Goal: Entertainment & Leisure: Consume media (video, audio)

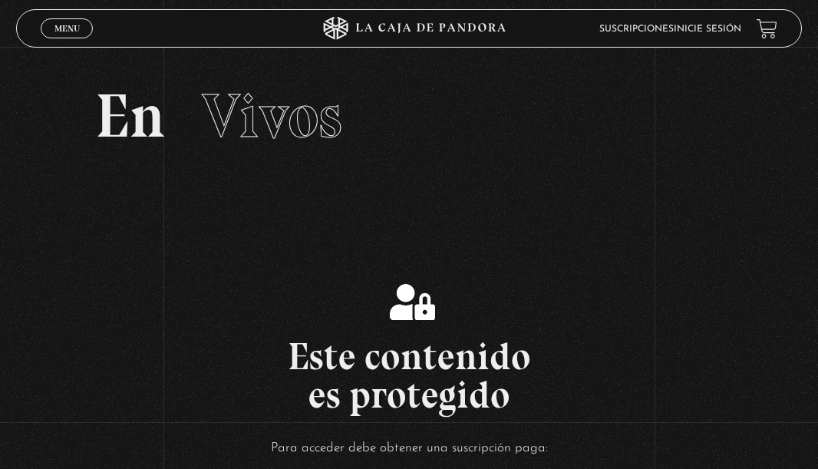
click at [676, 25] on link "Inicie sesión" at bounding box center [708, 29] width 68 height 9
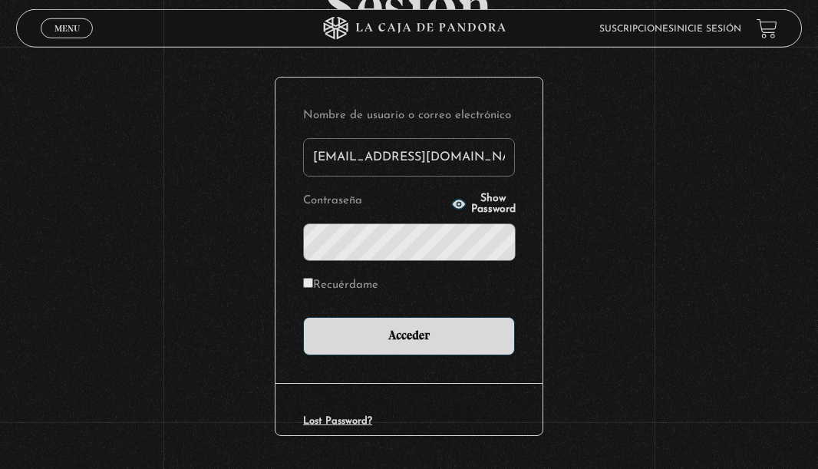
scroll to position [190, 0]
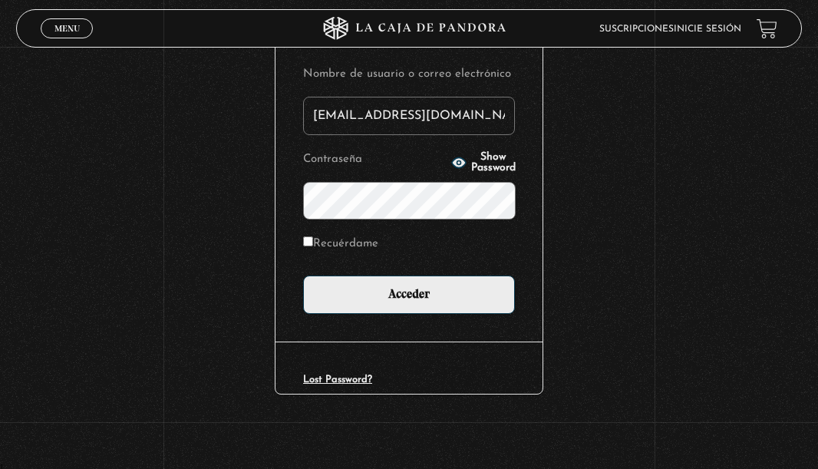
click at [363, 263] on form "Nombre de usuario o correo electrónico [EMAIL_ADDRESS][DOMAIN_NAME] Contraseña …" at bounding box center [409, 189] width 212 height 250
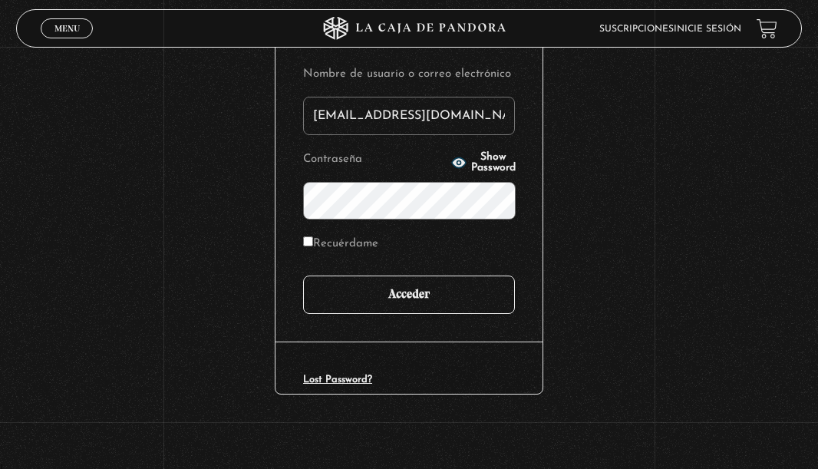
type input "[EMAIL_ADDRESS][DOMAIN_NAME]"
click at [381, 280] on input "Acceder" at bounding box center [409, 294] width 212 height 38
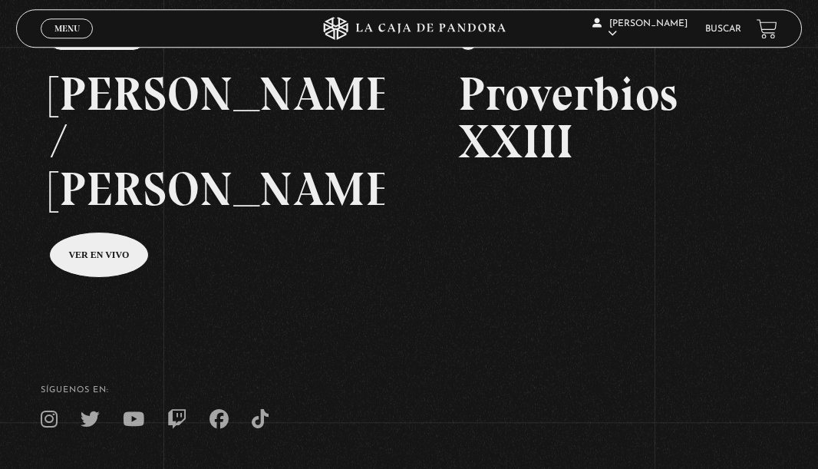
scroll to position [239, 0]
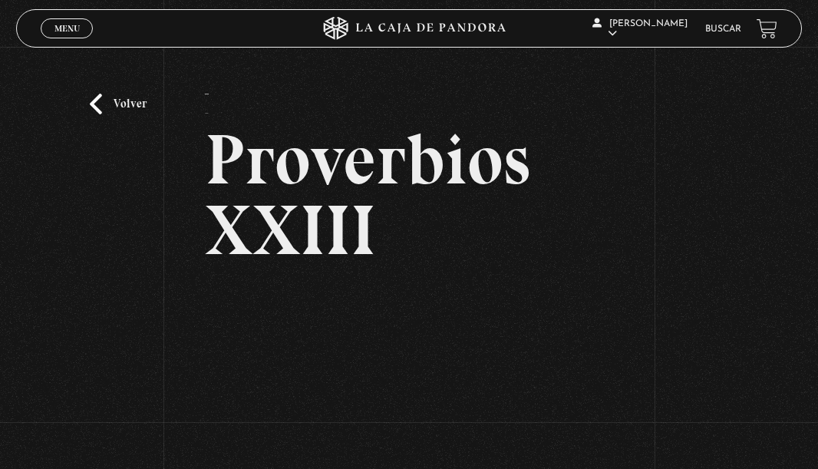
click at [58, 33] on span "Menu" at bounding box center [66, 28] width 25 height 9
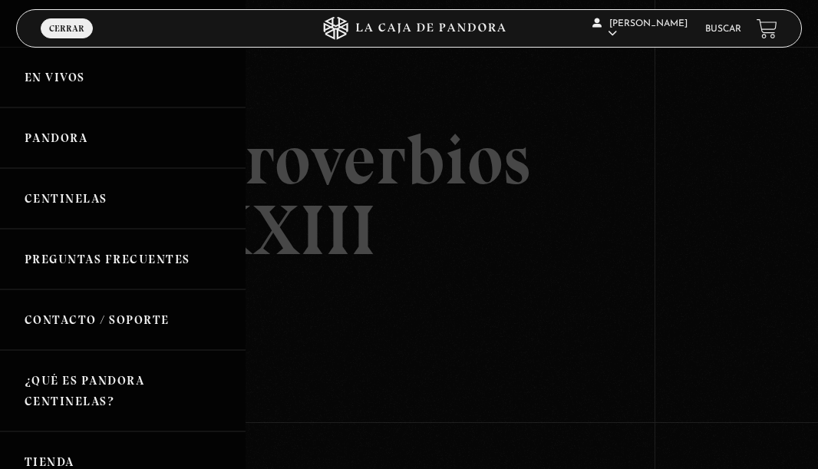
click at [89, 193] on link "Centinelas" at bounding box center [122, 198] width 245 height 61
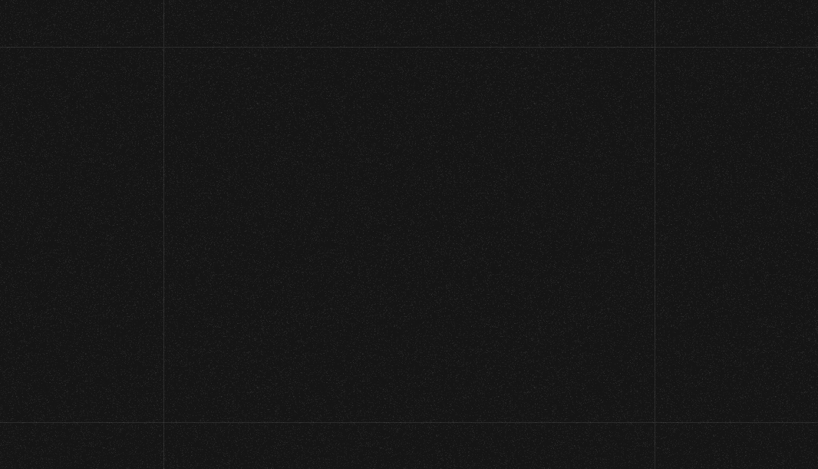
scroll to position [239, 0]
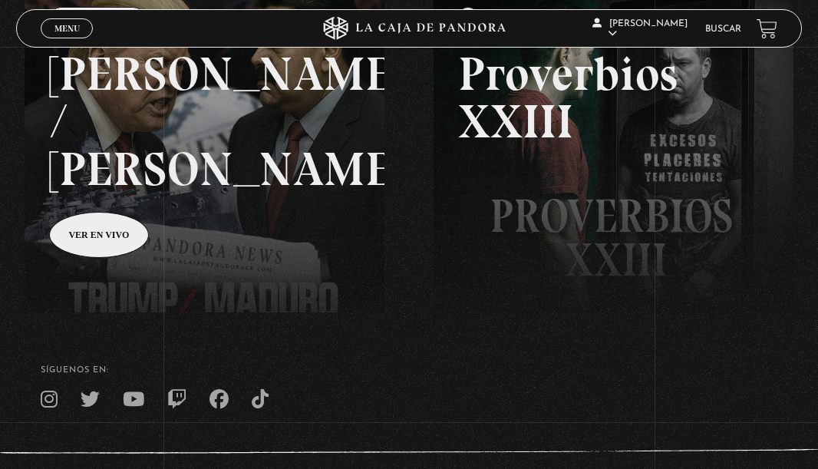
click at [81, 28] on link "Menu Cerrar" at bounding box center [67, 28] width 52 height 20
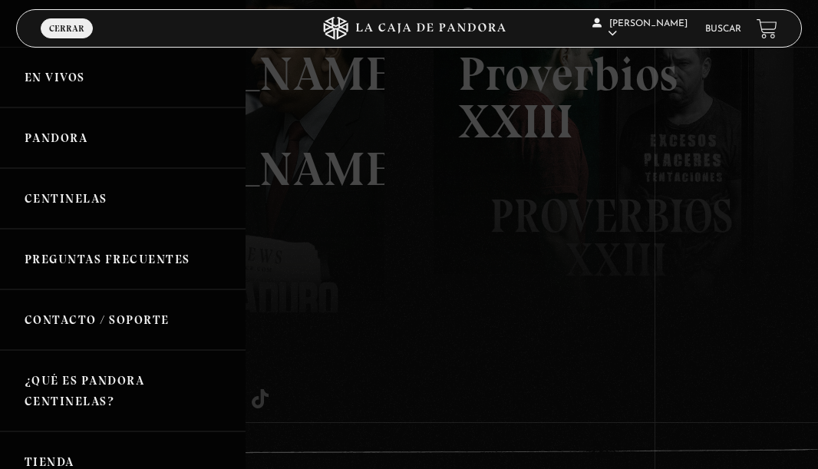
click at [84, 198] on link "Centinelas" at bounding box center [122, 198] width 245 height 61
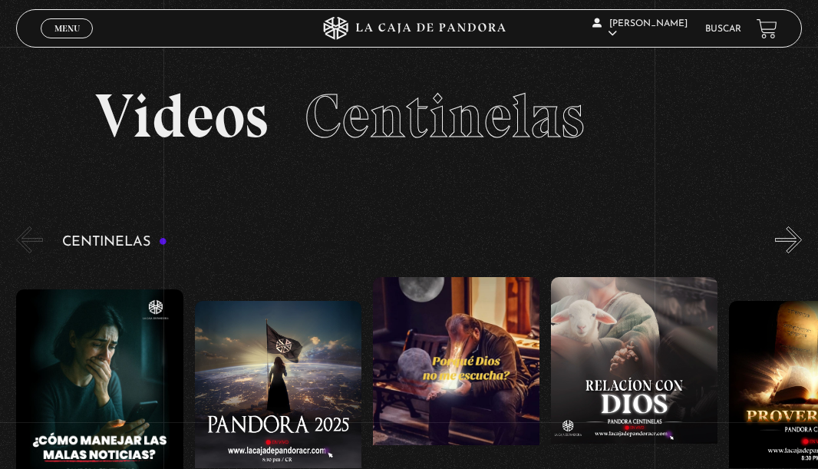
click at [774, 237] on div "Centinelas" at bounding box center [417, 399] width 802 height 353
click at [789, 248] on button "»" at bounding box center [788, 239] width 27 height 27
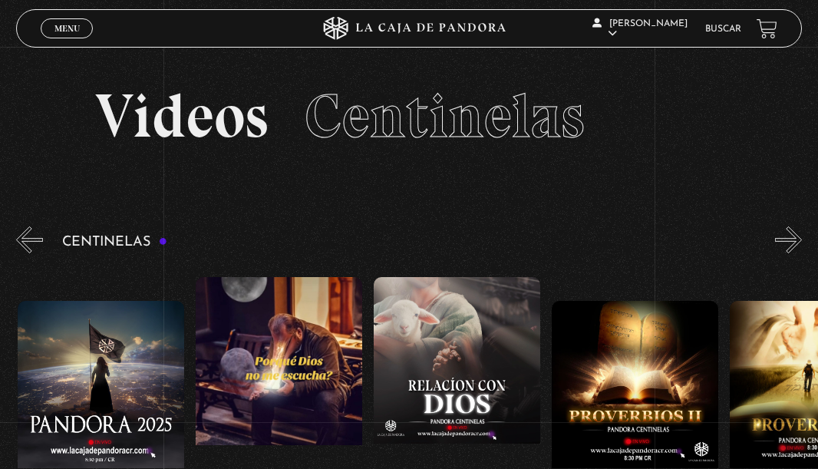
click at [789, 248] on button "»" at bounding box center [788, 239] width 27 height 27
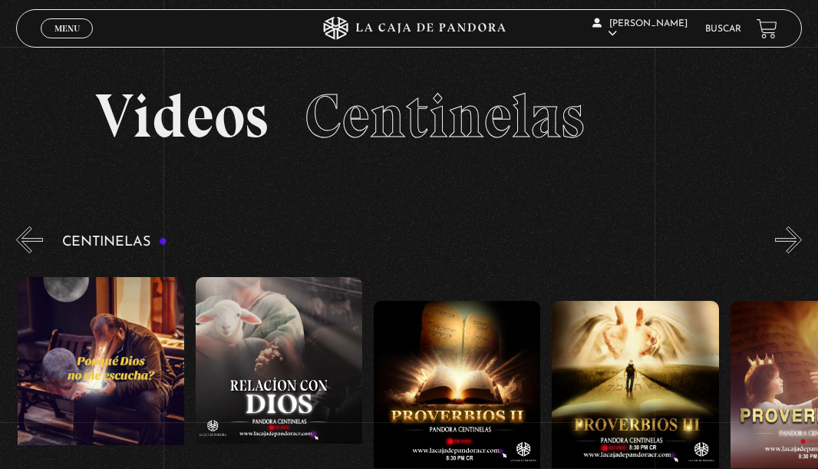
click at [789, 248] on button "»" at bounding box center [788, 239] width 27 height 27
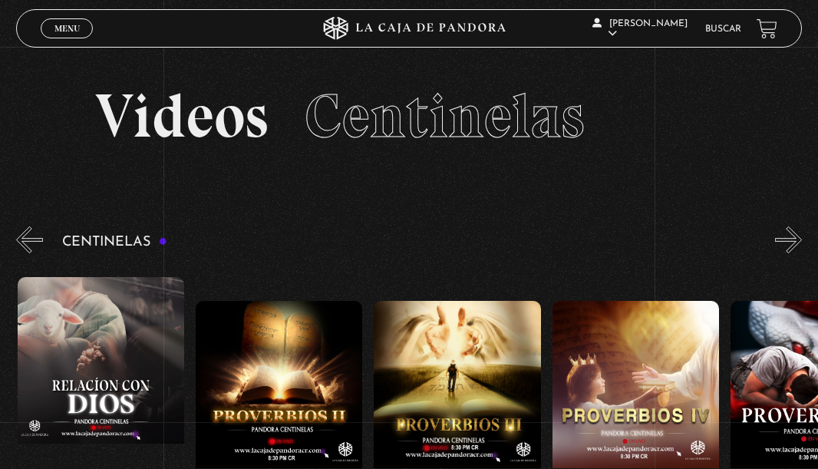
click at [789, 248] on button "»" at bounding box center [788, 239] width 27 height 27
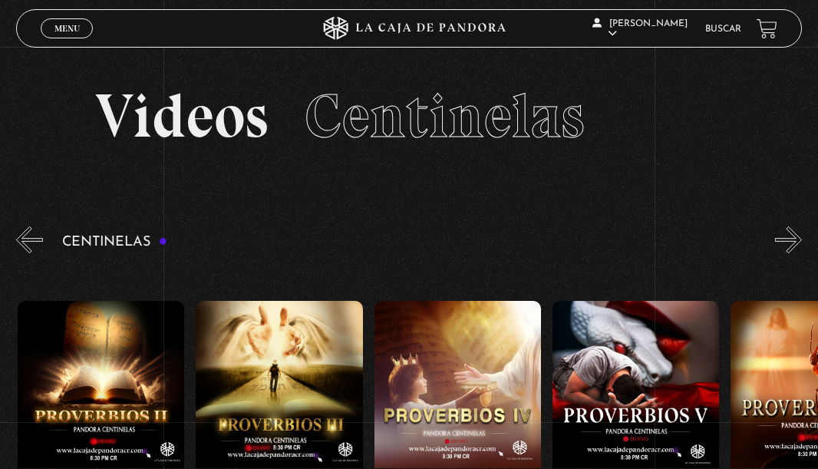
click at [789, 248] on button "»" at bounding box center [788, 239] width 27 height 27
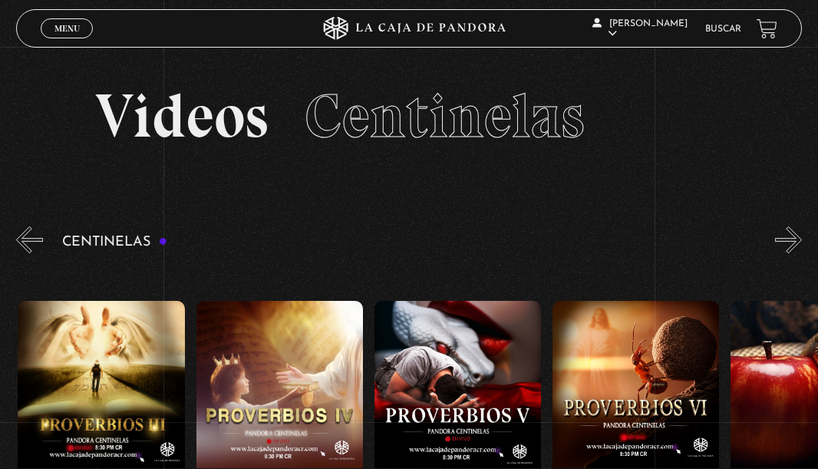
click at [789, 248] on button "»" at bounding box center [788, 239] width 27 height 27
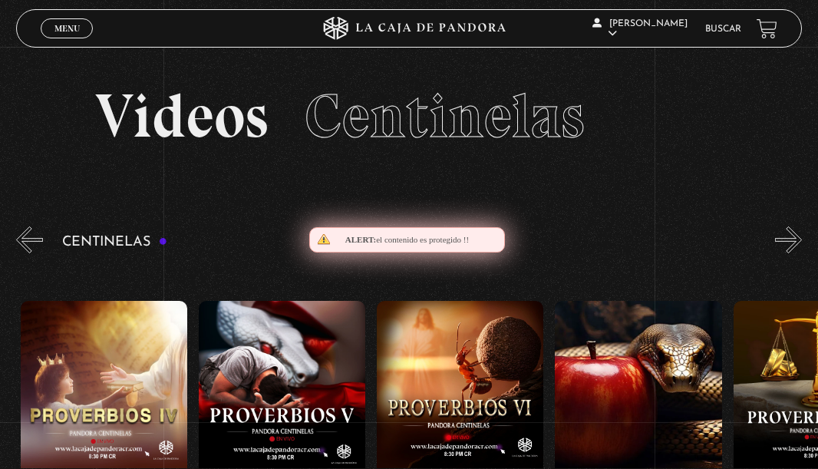
click at [789, 248] on button "»" at bounding box center [788, 239] width 27 height 27
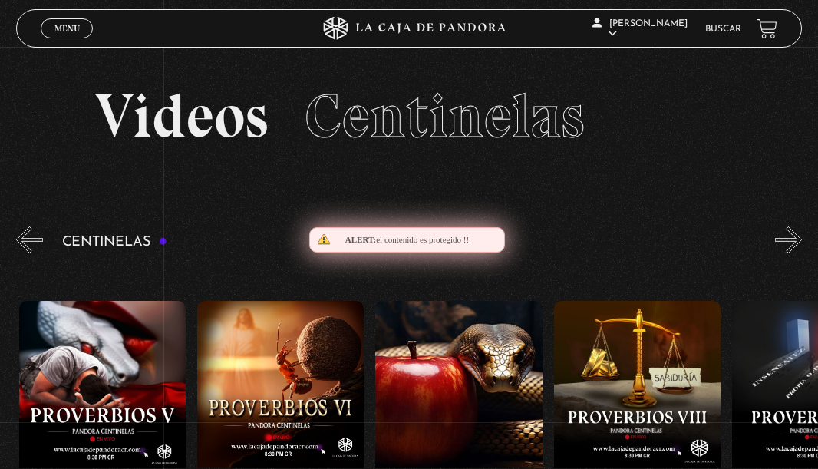
click at [789, 248] on button "»" at bounding box center [788, 239] width 27 height 27
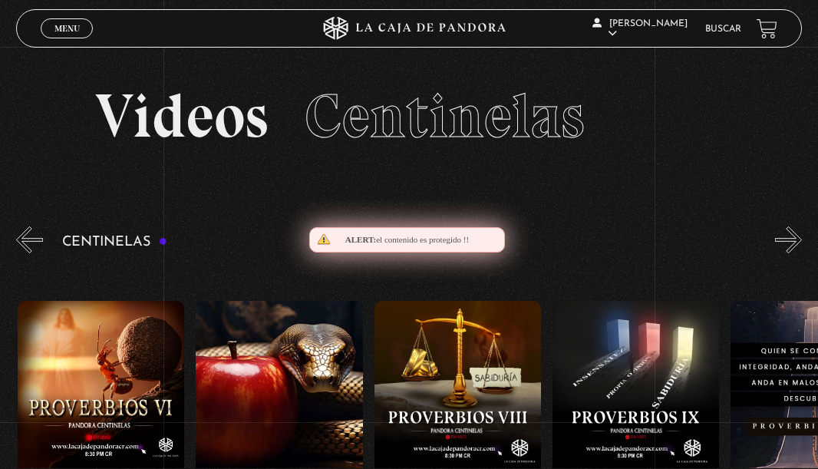
click at [789, 248] on button "»" at bounding box center [788, 239] width 27 height 27
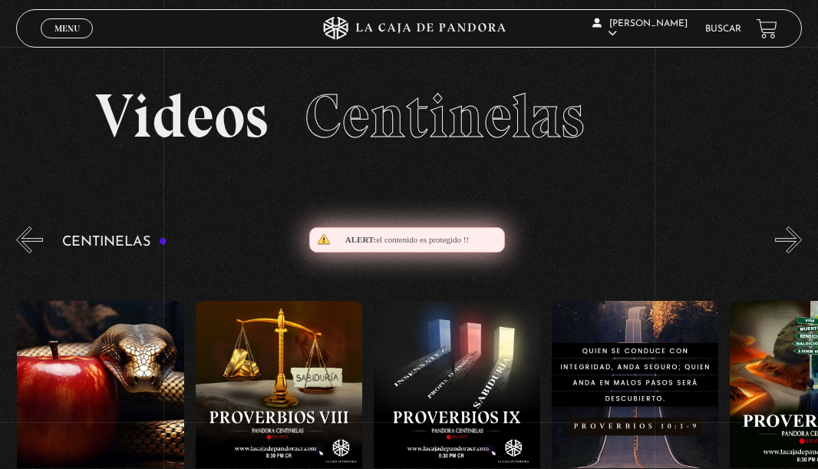
click at [789, 248] on button "»" at bounding box center [788, 239] width 27 height 27
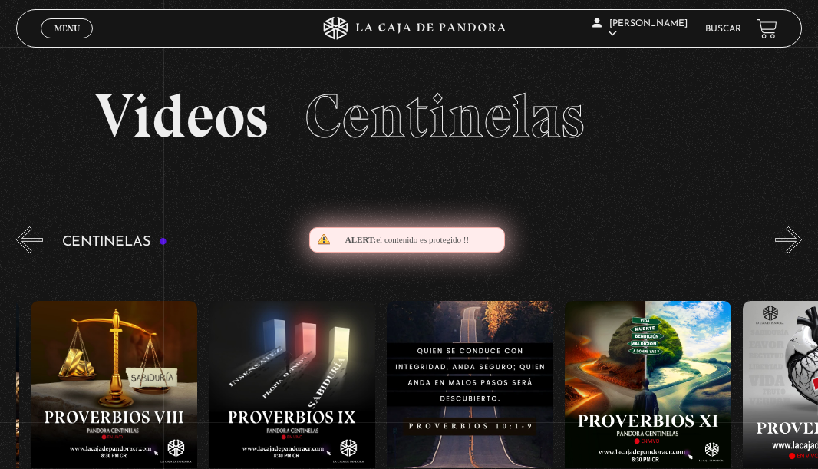
click at [789, 248] on button "»" at bounding box center [788, 239] width 27 height 27
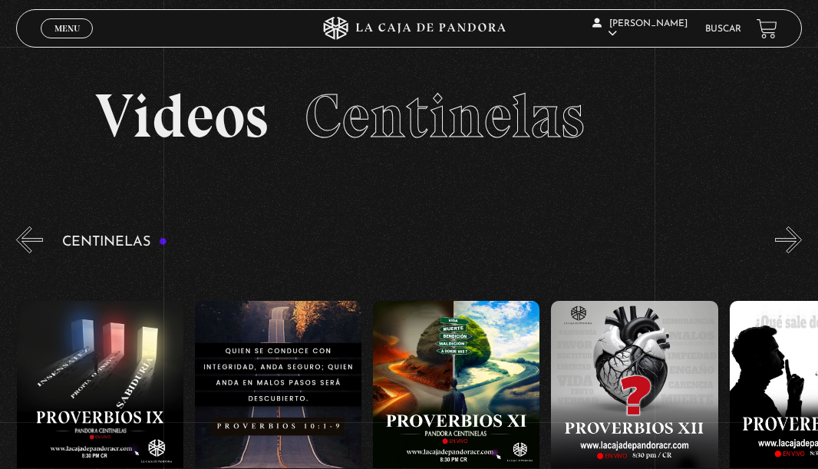
click at [789, 248] on button "»" at bounding box center [788, 239] width 27 height 27
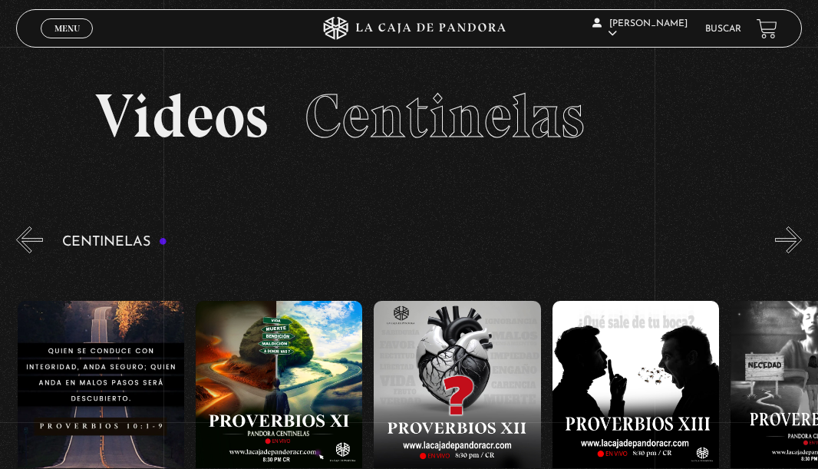
click at [789, 248] on button "»" at bounding box center [788, 239] width 27 height 27
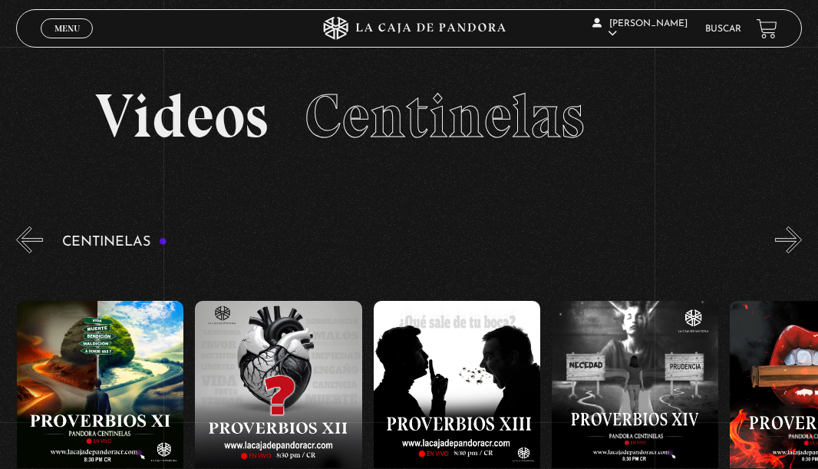
click at [789, 248] on button "»" at bounding box center [788, 239] width 27 height 27
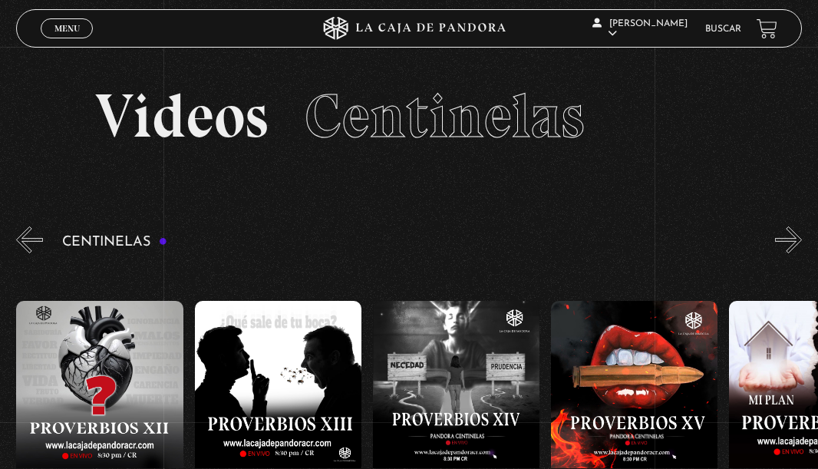
click at [789, 248] on button "»" at bounding box center [788, 239] width 27 height 27
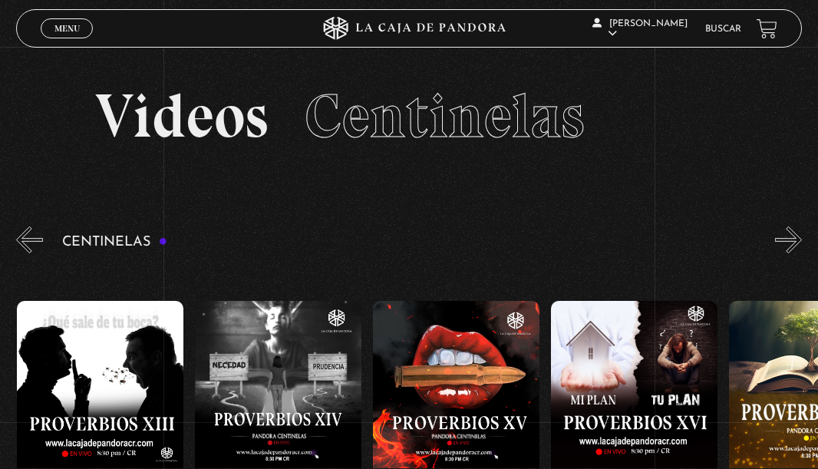
click at [789, 248] on button "»" at bounding box center [788, 239] width 27 height 27
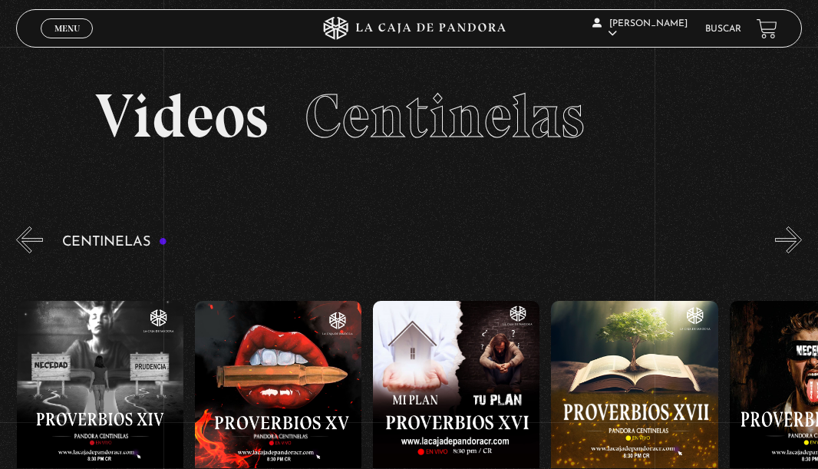
click at [789, 248] on button "»" at bounding box center [788, 239] width 27 height 27
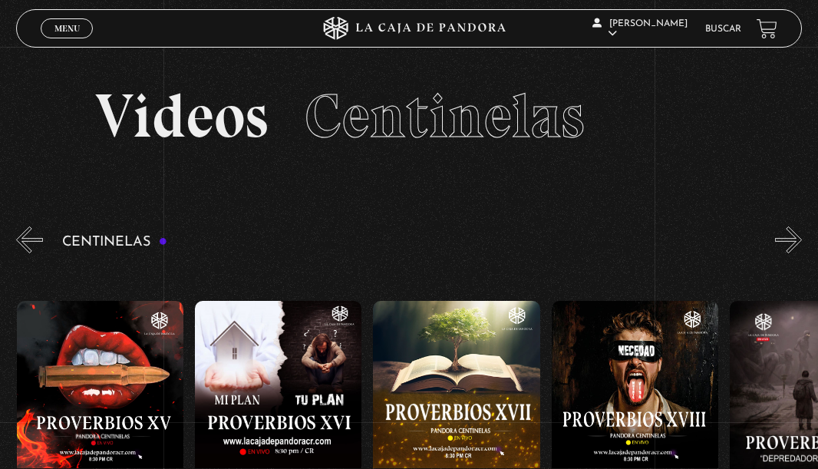
click at [789, 248] on button "»" at bounding box center [788, 239] width 27 height 27
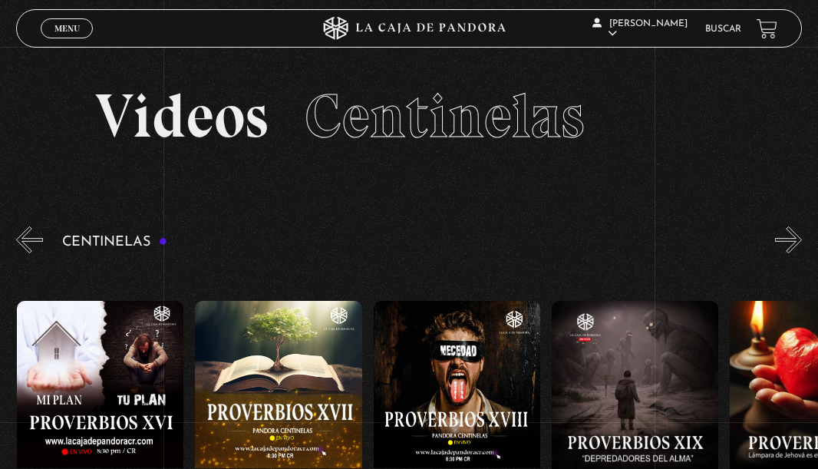
scroll to position [0, 3207]
click at [790, 246] on button "»" at bounding box center [788, 239] width 27 height 27
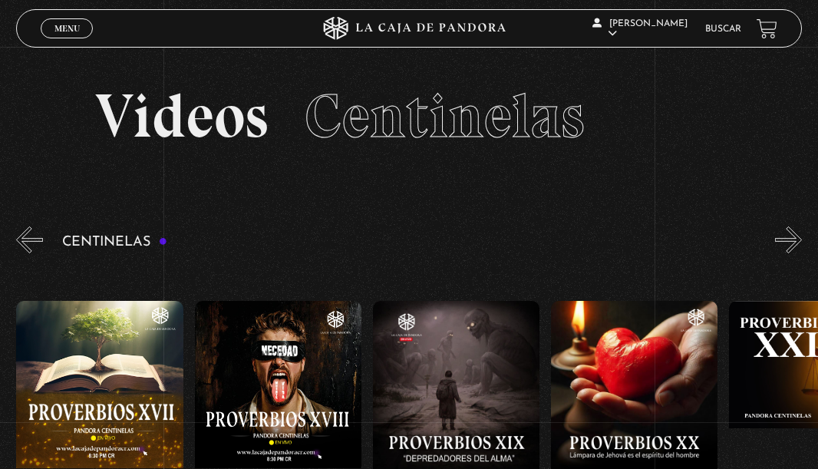
click at [790, 246] on button "»" at bounding box center [788, 239] width 27 height 27
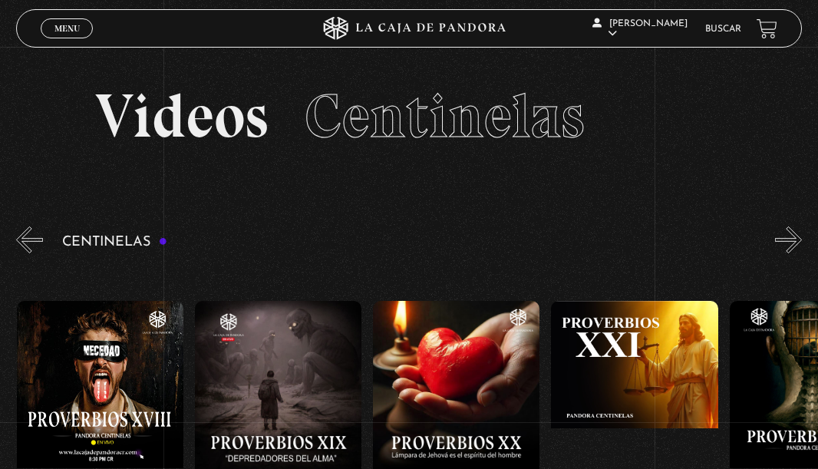
click at [790, 246] on button "»" at bounding box center [788, 239] width 27 height 27
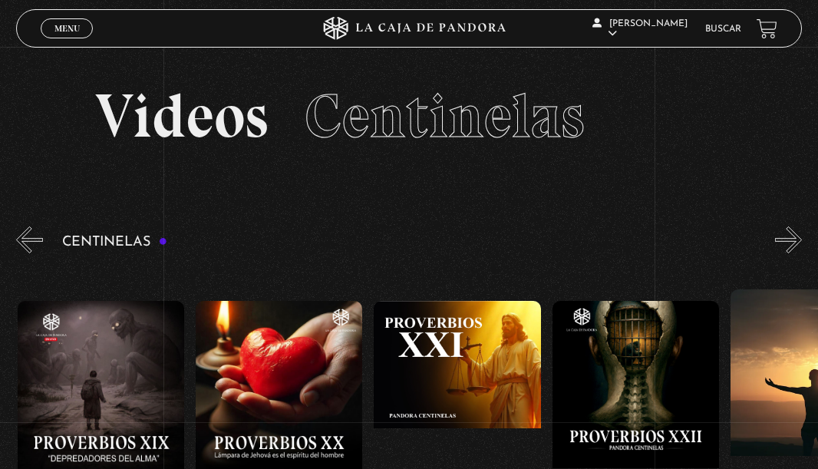
scroll to position [0, 3741]
click at [790, 246] on button "»" at bounding box center [788, 239] width 27 height 27
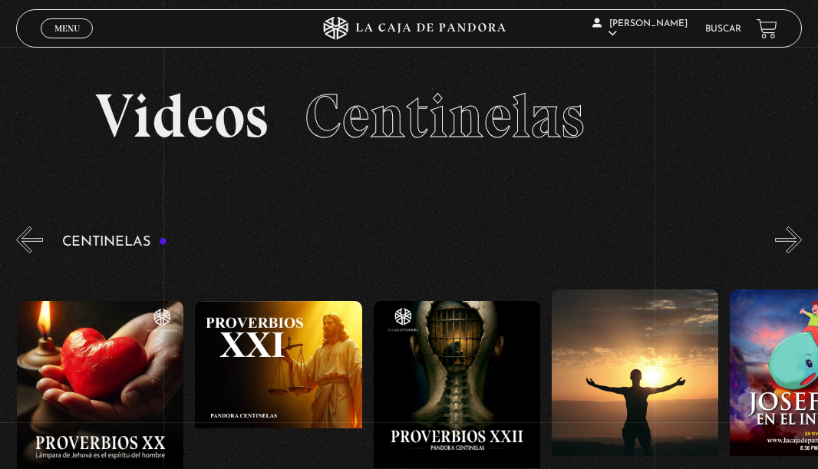
click at [790, 246] on button "»" at bounding box center [788, 239] width 27 height 27
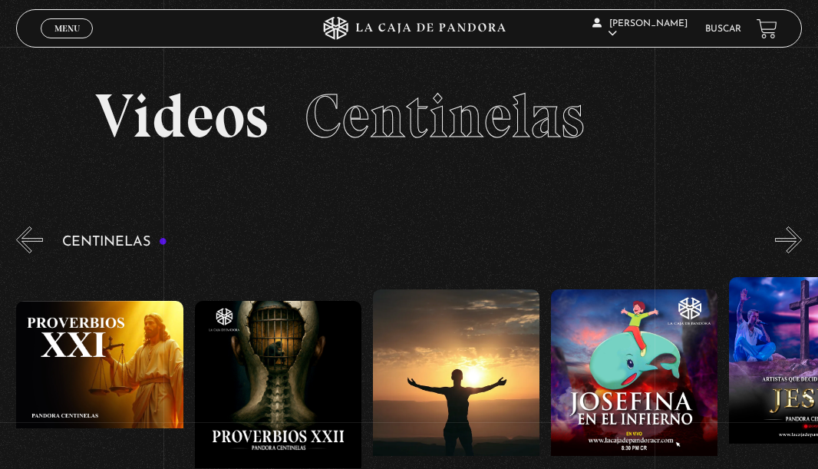
click at [790, 246] on button "»" at bounding box center [788, 239] width 27 height 27
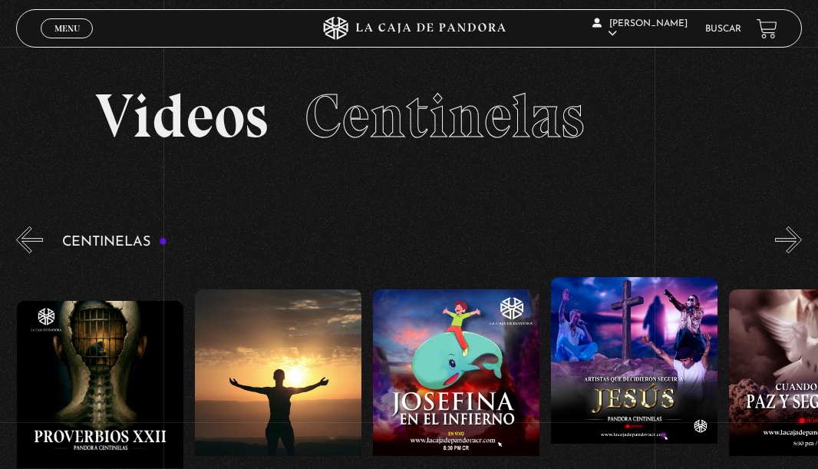
click at [790, 246] on button "»" at bounding box center [788, 239] width 27 height 27
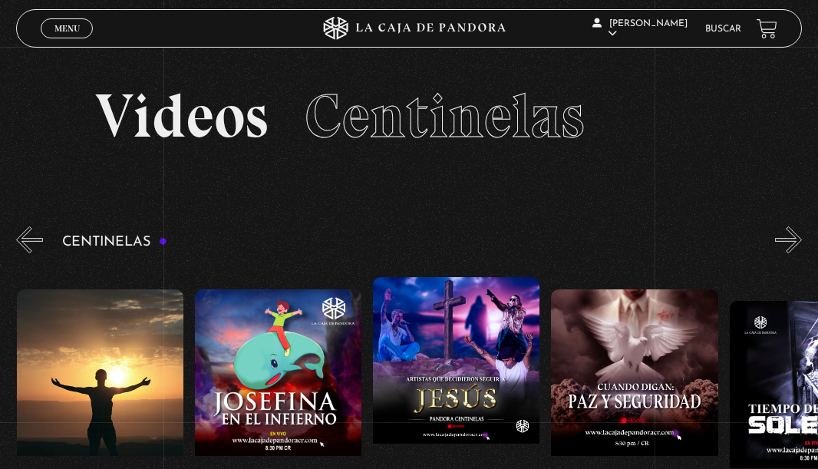
click at [790, 246] on button "»" at bounding box center [788, 239] width 27 height 27
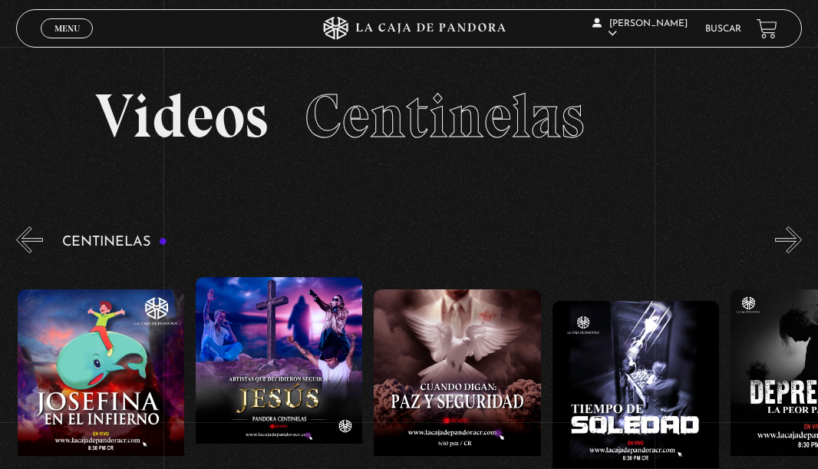
scroll to position [0, 4631]
click at [35, 245] on button "«" at bounding box center [29, 239] width 27 height 27
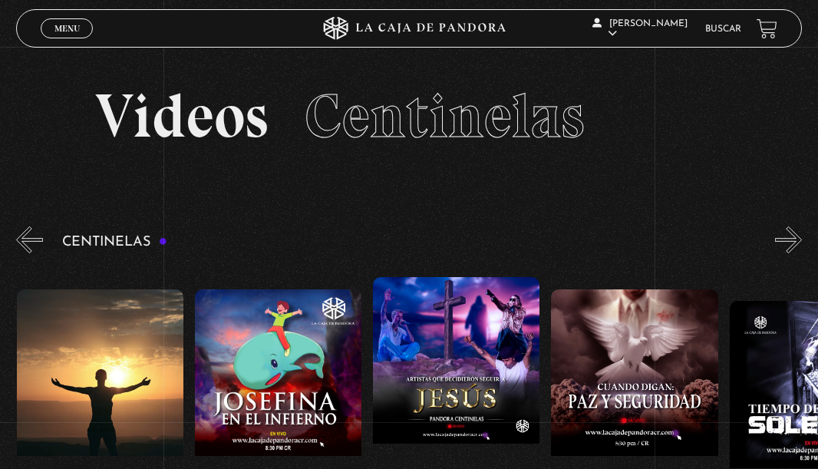
click at [38, 233] on button "«" at bounding box center [29, 239] width 27 height 27
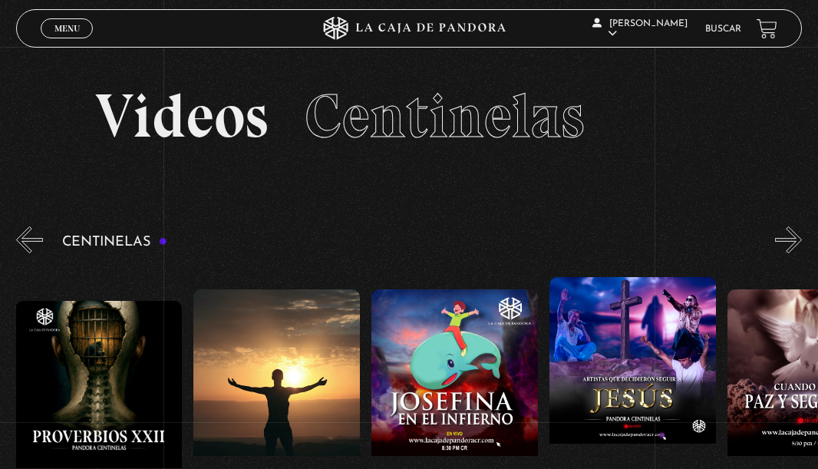
scroll to position [0, 4275]
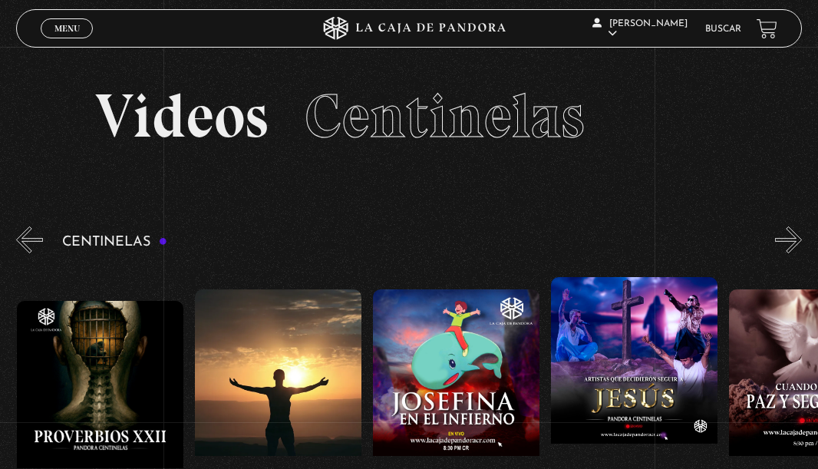
click at [116, 364] on figure at bounding box center [100, 404] width 166 height 207
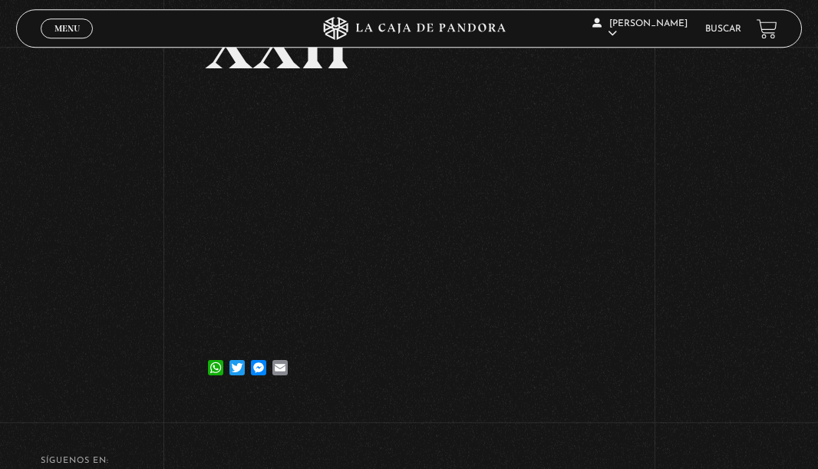
scroll to position [160, 0]
